Goal: Communication & Community: Participate in discussion

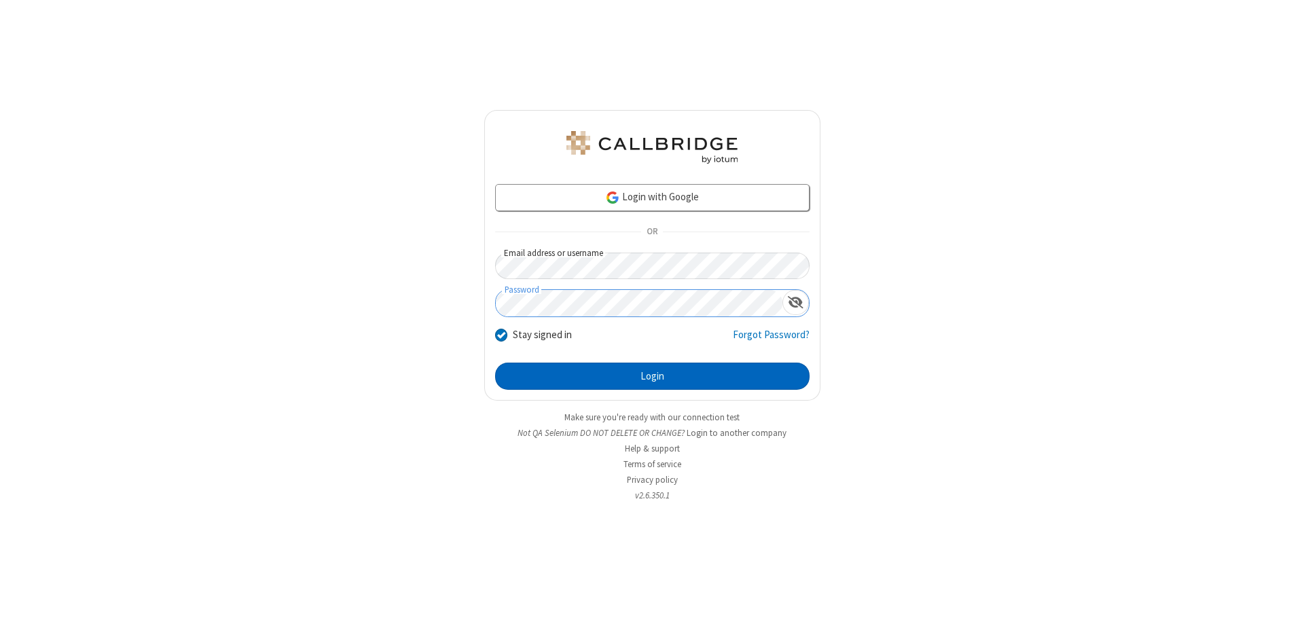
click at [652, 376] on button "Login" at bounding box center [652, 376] width 314 height 27
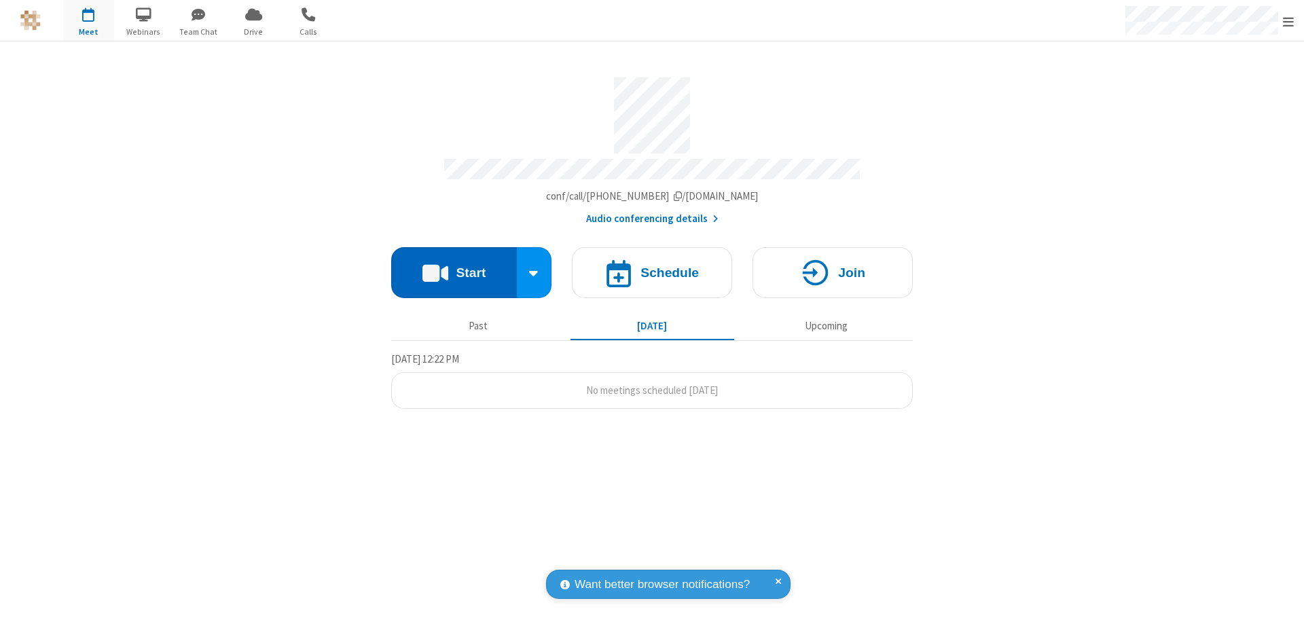
click at [454, 266] on button "Start" at bounding box center [454, 272] width 126 height 51
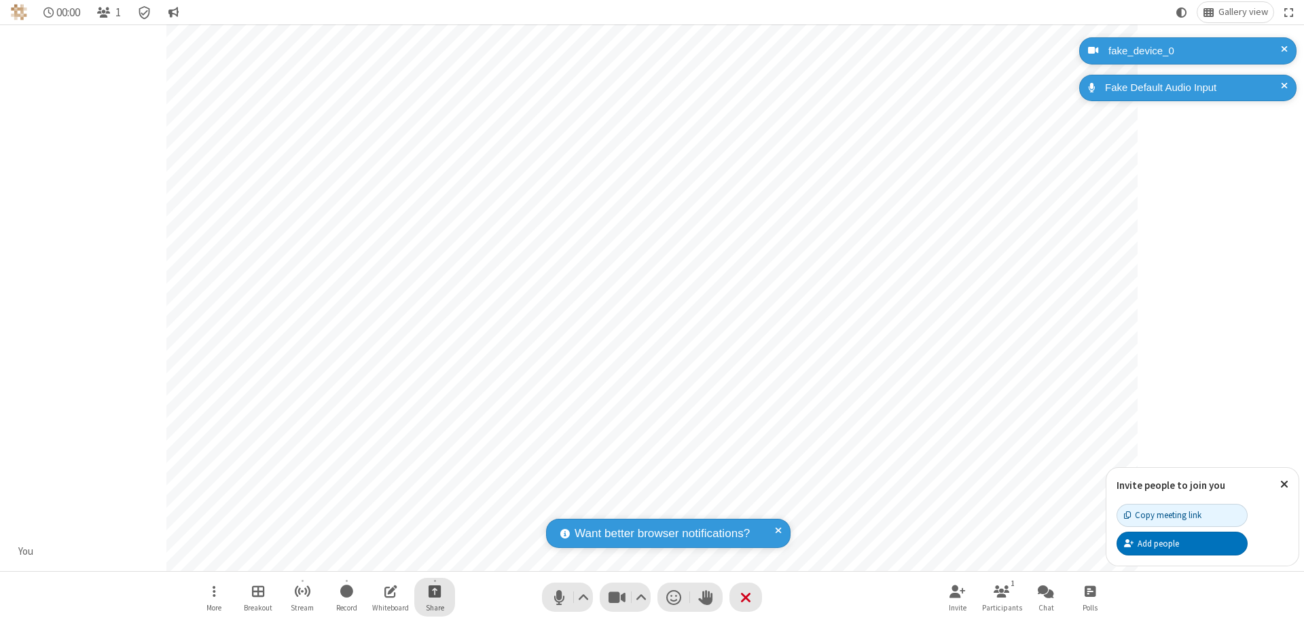
click at [435, 591] on span "Start sharing" at bounding box center [434, 591] width 13 height 17
click at [380, 558] on span "Share my screen" at bounding box center [380, 559] width 16 height 12
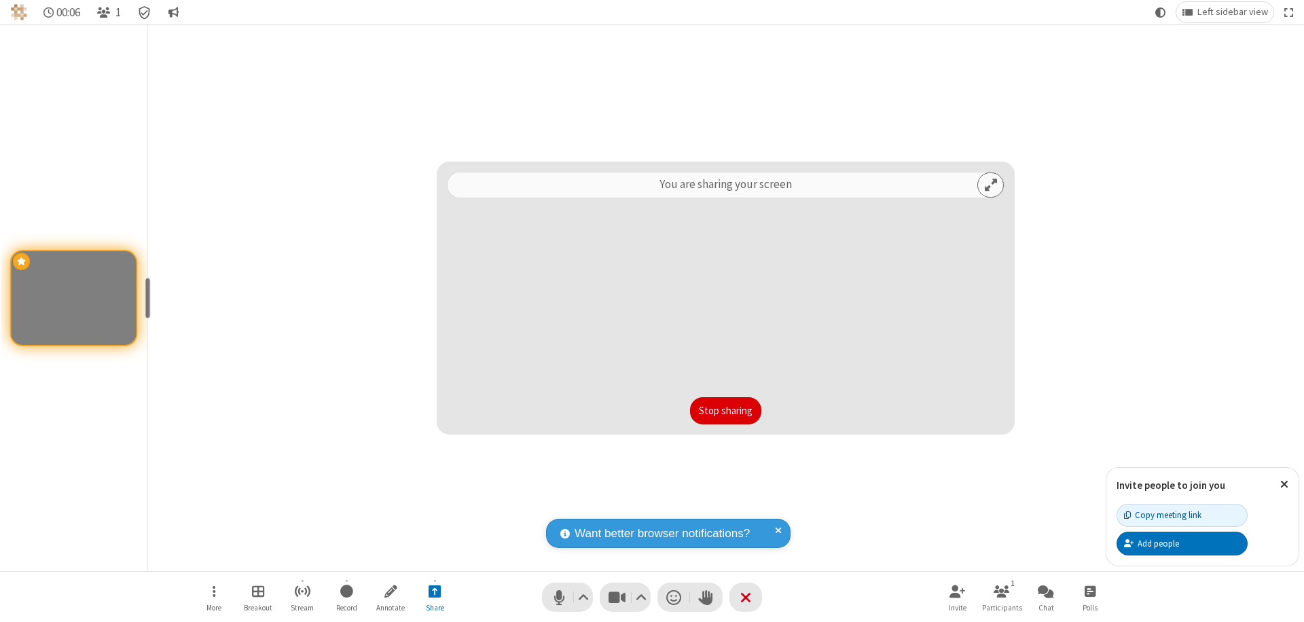
click at [725, 411] on button "Stop sharing" at bounding box center [725, 410] width 71 height 27
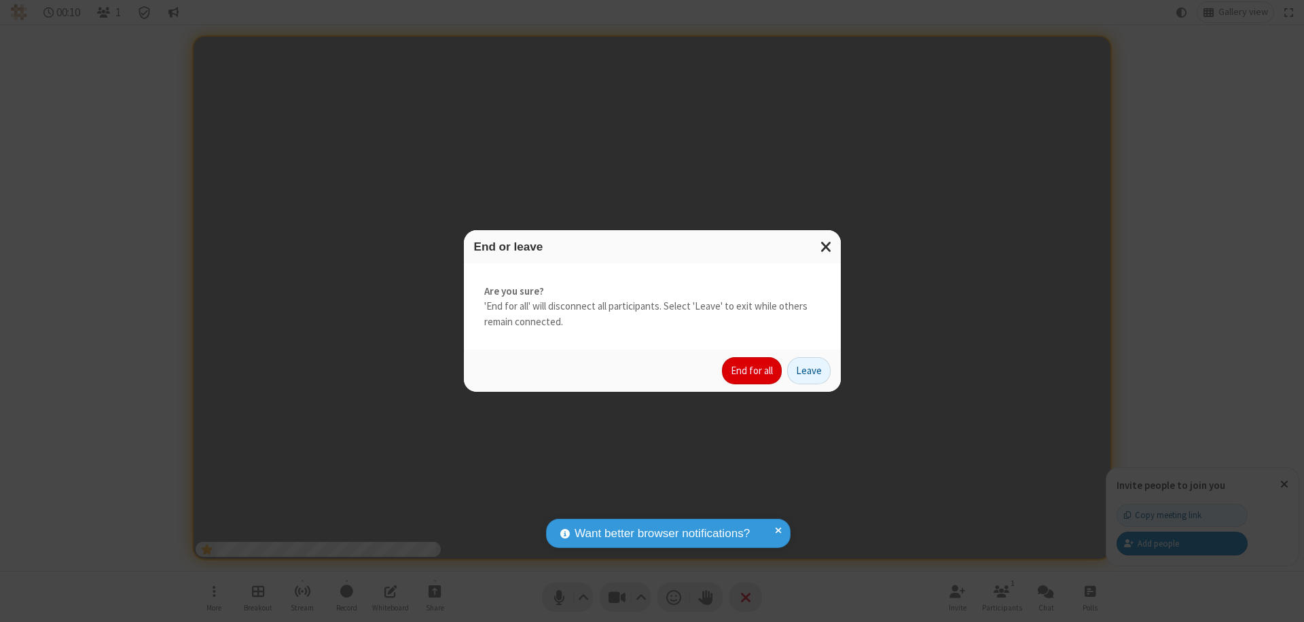
click at [752, 371] on button "End for all" at bounding box center [752, 370] width 60 height 27
